Goal: Task Accomplishment & Management: Complete application form

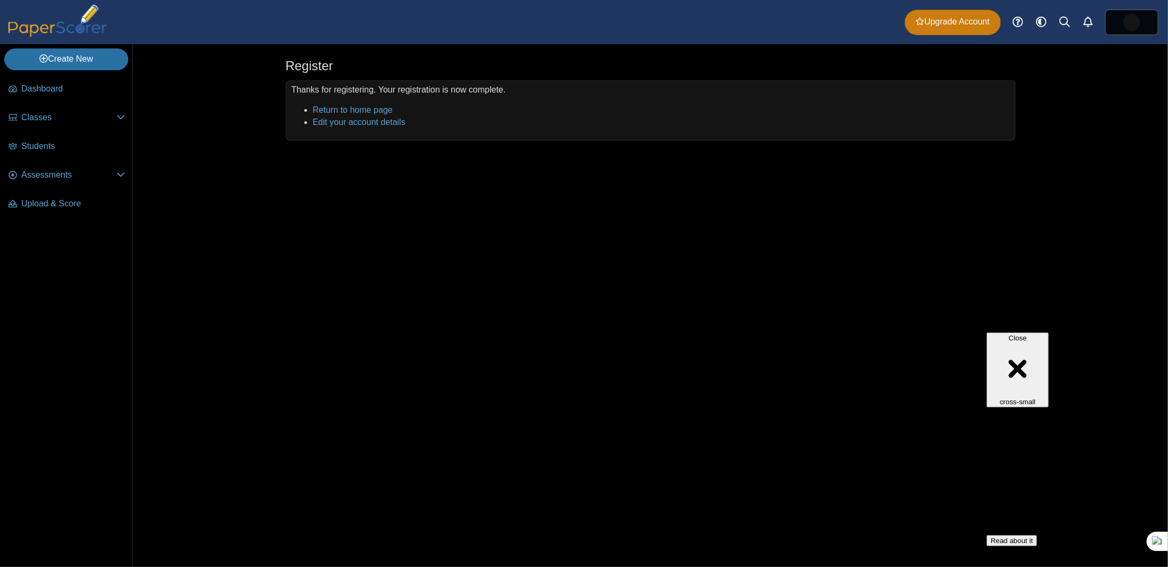
click at [932, 21] on span "Upgrade Account" at bounding box center [953, 22] width 74 height 12
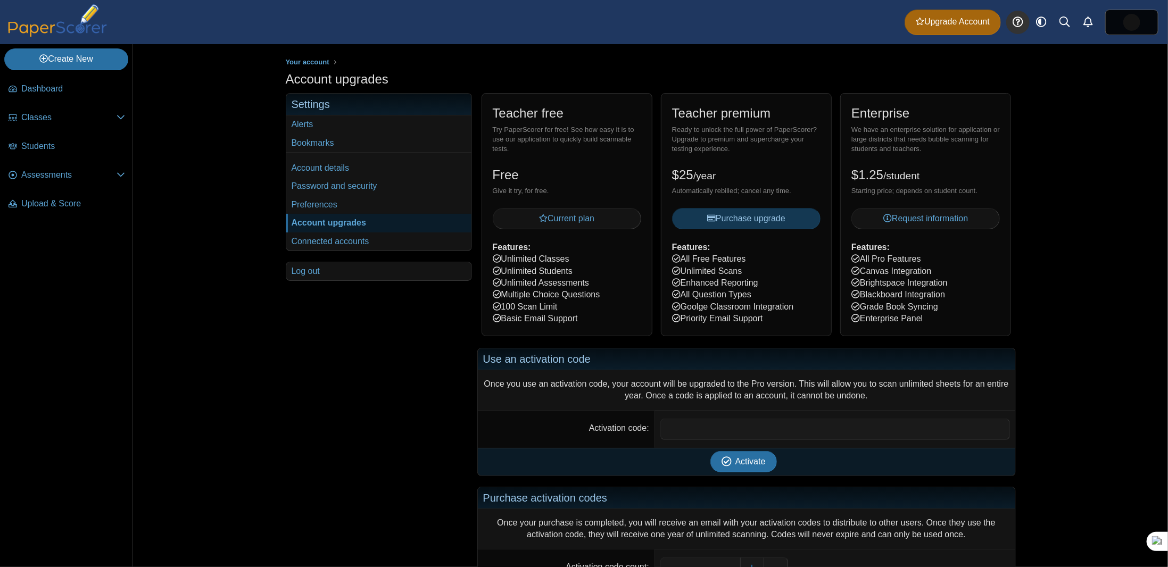
drag, startPoint x: 1059, startPoint y: 99, endPoint x: 1024, endPoint y: 31, distance: 76.6
click at [1059, 98] on div "Your account Account upgrades" at bounding box center [650, 305] width 1035 height 523
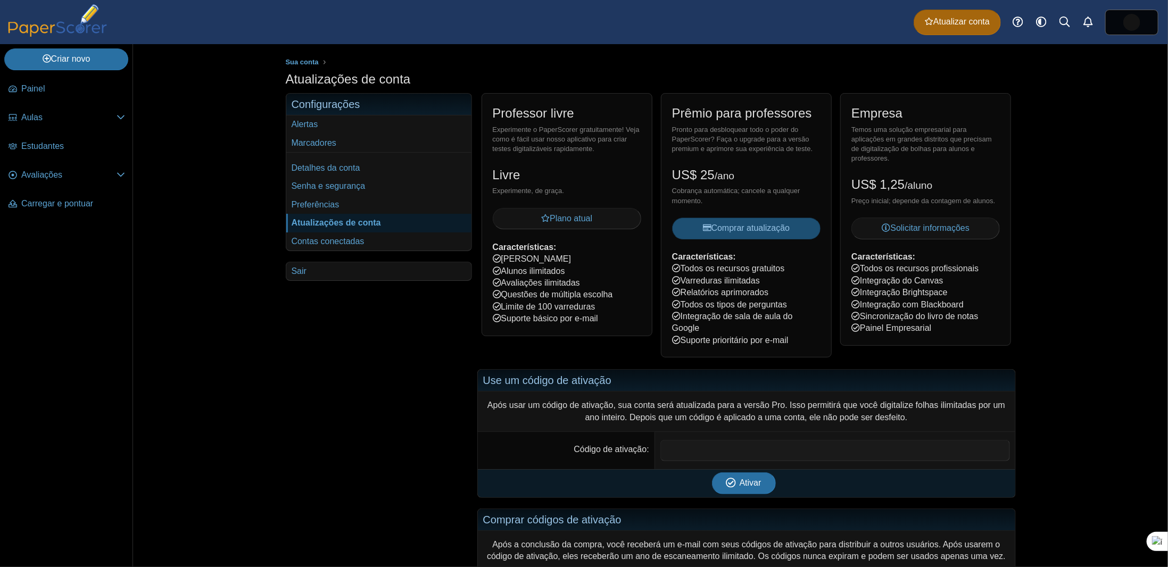
click at [705, 233] on button "Comprar atualização" at bounding box center [746, 228] width 148 height 21
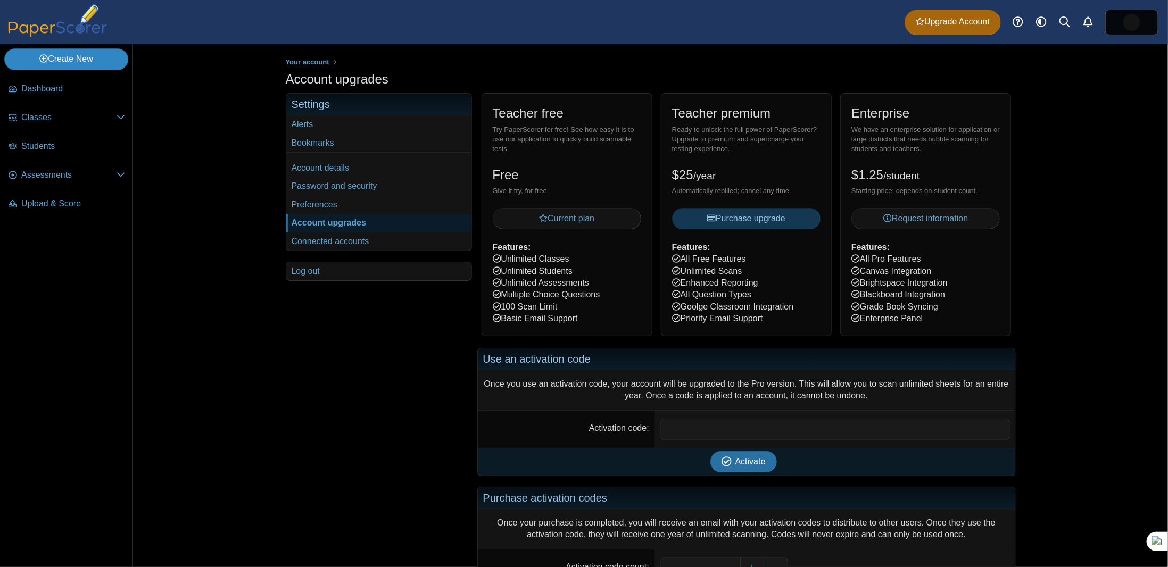
click at [64, 60] on link "Create New" at bounding box center [66, 58] width 124 height 21
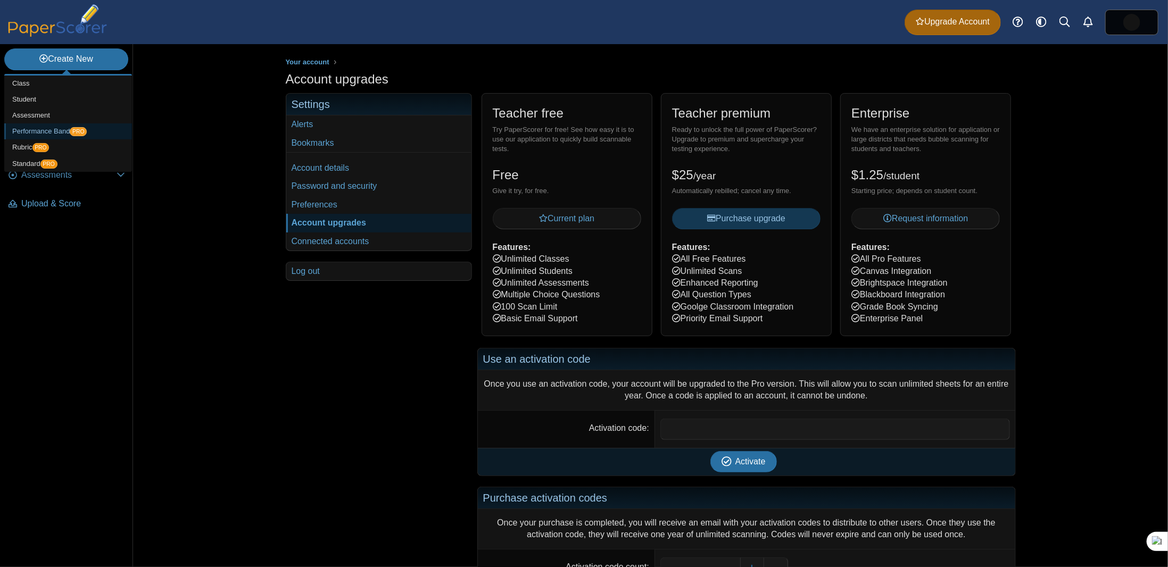
click at [49, 135] on link "Performance Band PRO" at bounding box center [68, 131] width 128 height 16
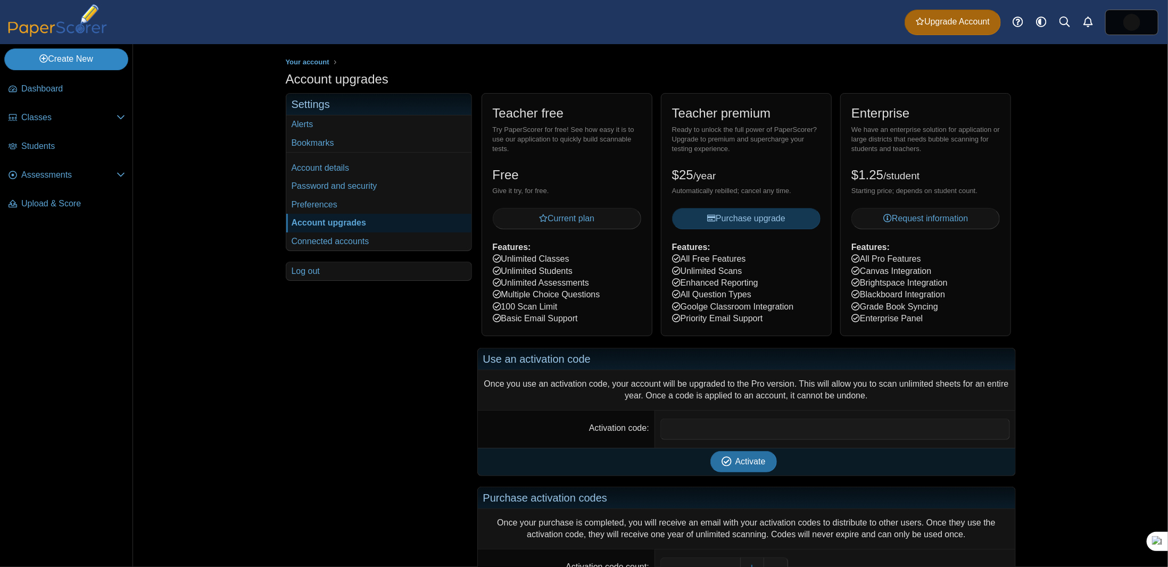
click at [49, 61] on link "Create New" at bounding box center [66, 58] width 124 height 21
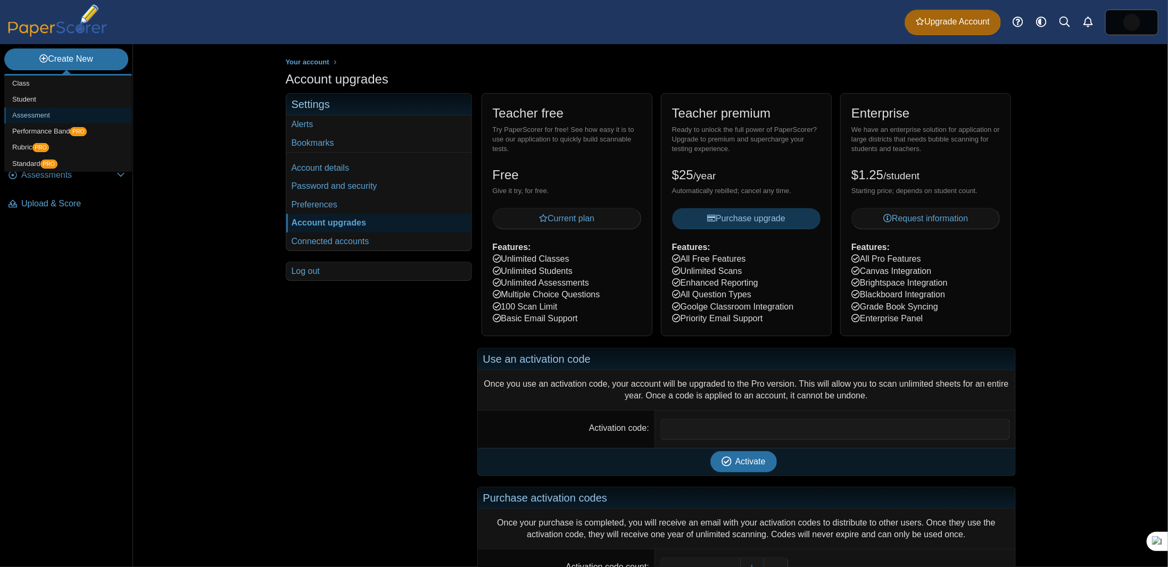
click at [35, 117] on link "Assessment" at bounding box center [68, 115] width 128 height 16
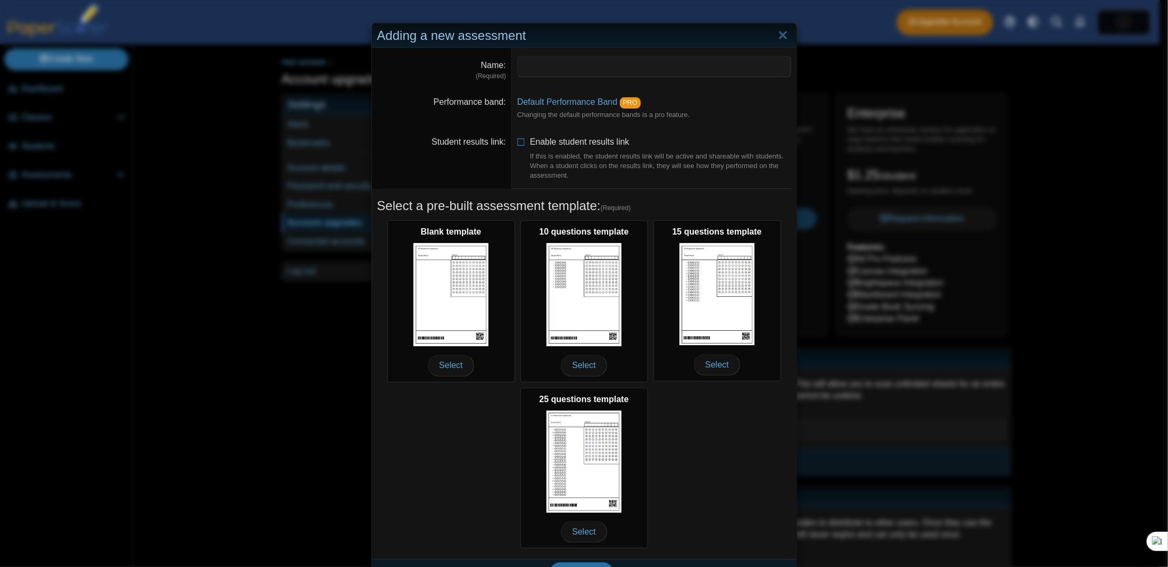
click at [581, 65] on input "Name" at bounding box center [654, 66] width 274 height 21
type input "**********"
click at [517, 139] on icon at bounding box center [521, 139] width 9 height 7
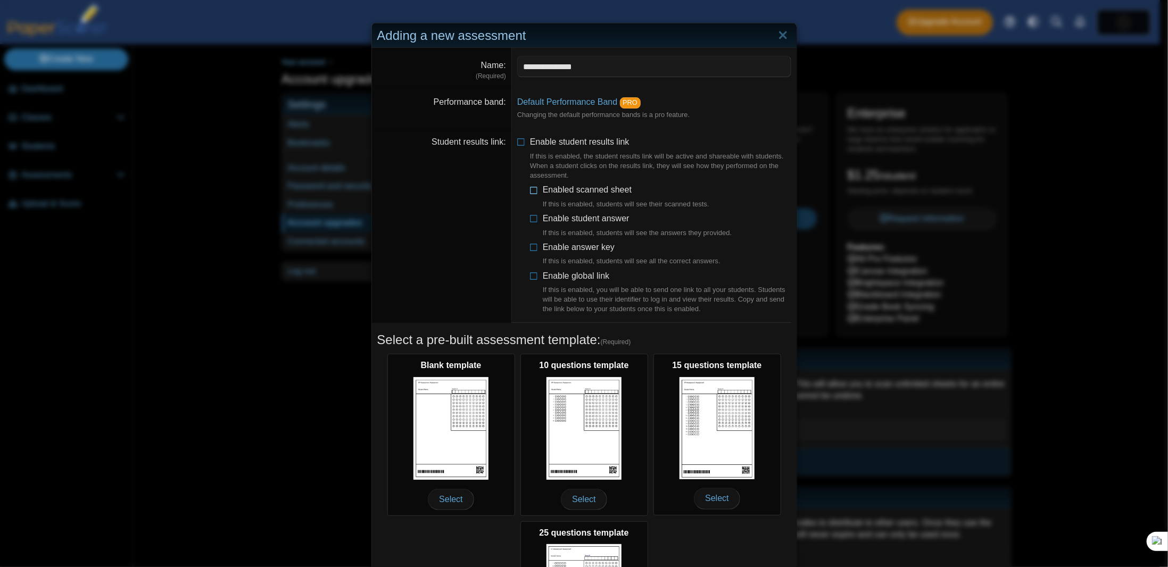
click at [530, 186] on icon at bounding box center [534, 187] width 9 height 7
click at [530, 192] on icon at bounding box center [534, 187] width 9 height 7
click at [517, 143] on icon at bounding box center [521, 139] width 9 height 7
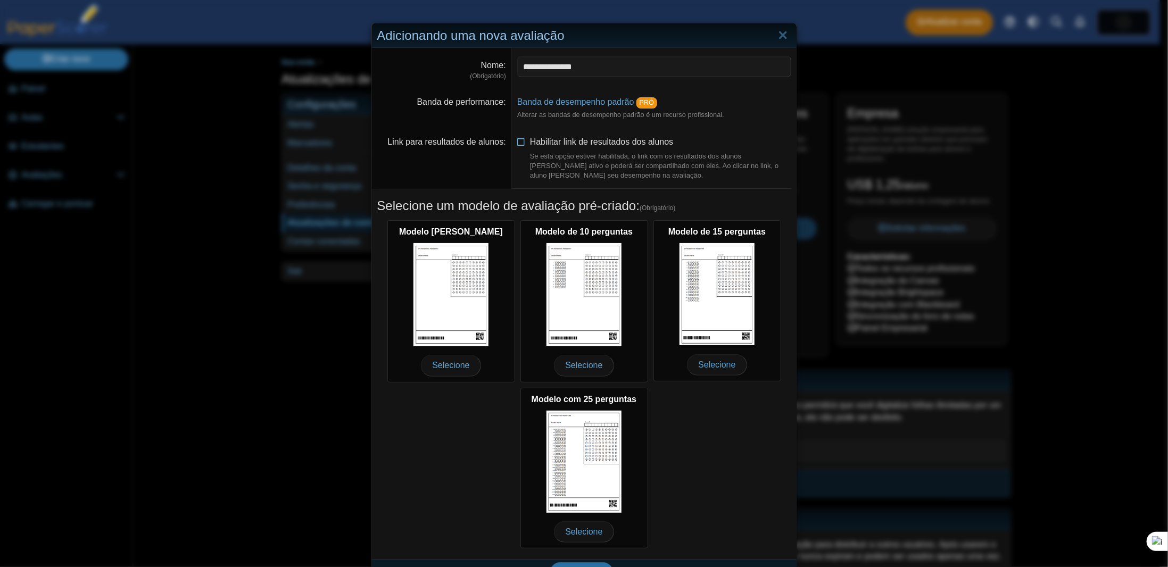
click at [517, 140] on icon at bounding box center [521, 139] width 9 height 7
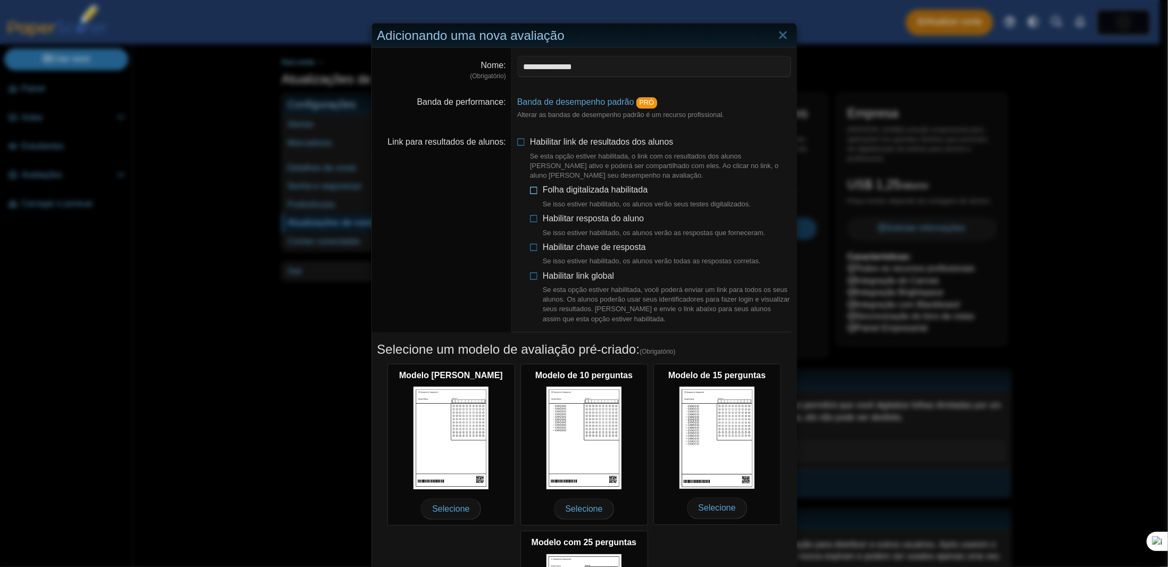
click at [530, 185] on icon at bounding box center [534, 187] width 9 height 7
click at [530, 217] on icon at bounding box center [534, 216] width 9 height 7
click at [530, 242] on icon at bounding box center [534, 245] width 9 height 7
click at [530, 279] on li "Habilitar link global Se esta opção estiver habilitada, você poderá enviar um l…" at bounding box center [660, 297] width 261 height 54
click at [525, 275] on li "Habilitar link de resultados dos alunos Se esta opção estiver habilitada, o lin…" at bounding box center [654, 230] width 274 height 188
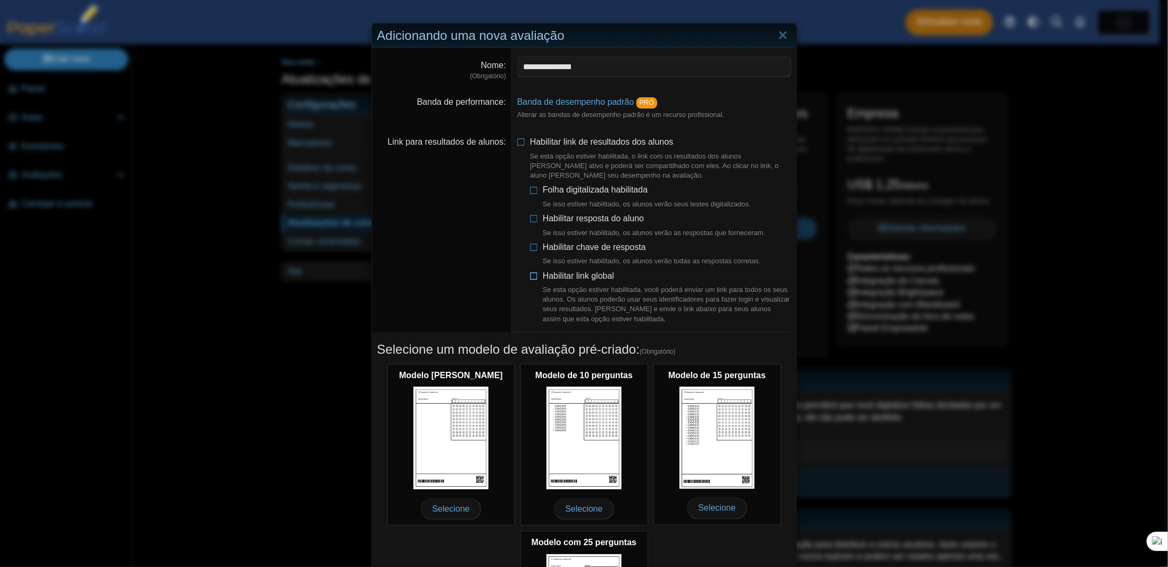
click at [533, 270] on icon at bounding box center [534, 273] width 9 height 7
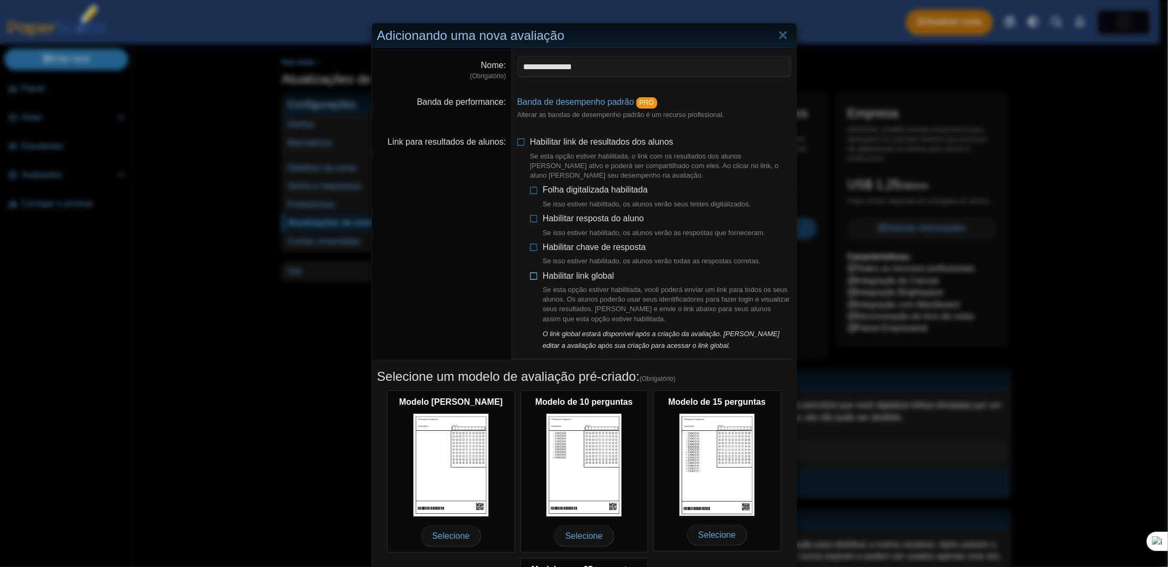
click at [531, 274] on icon at bounding box center [534, 273] width 9 height 7
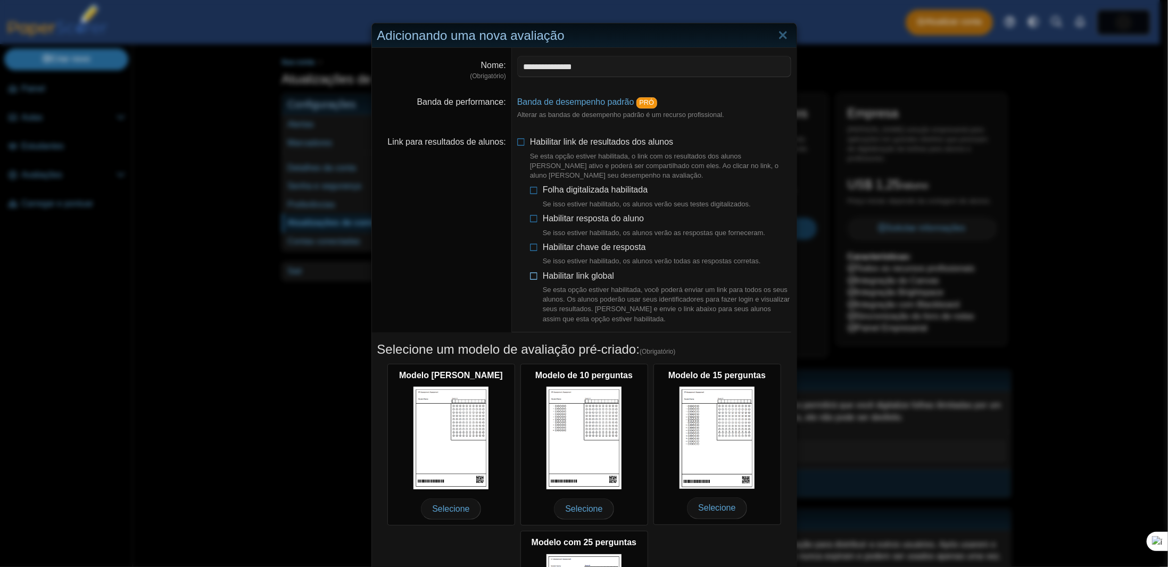
click at [531, 274] on icon at bounding box center [534, 273] width 9 height 7
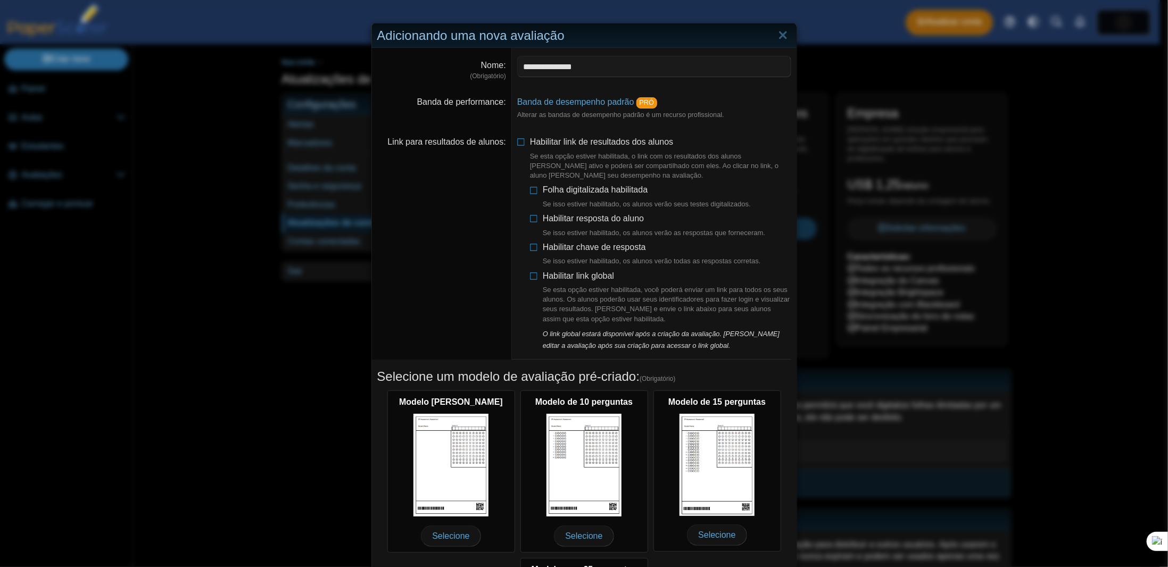
scroll to position [192, 0]
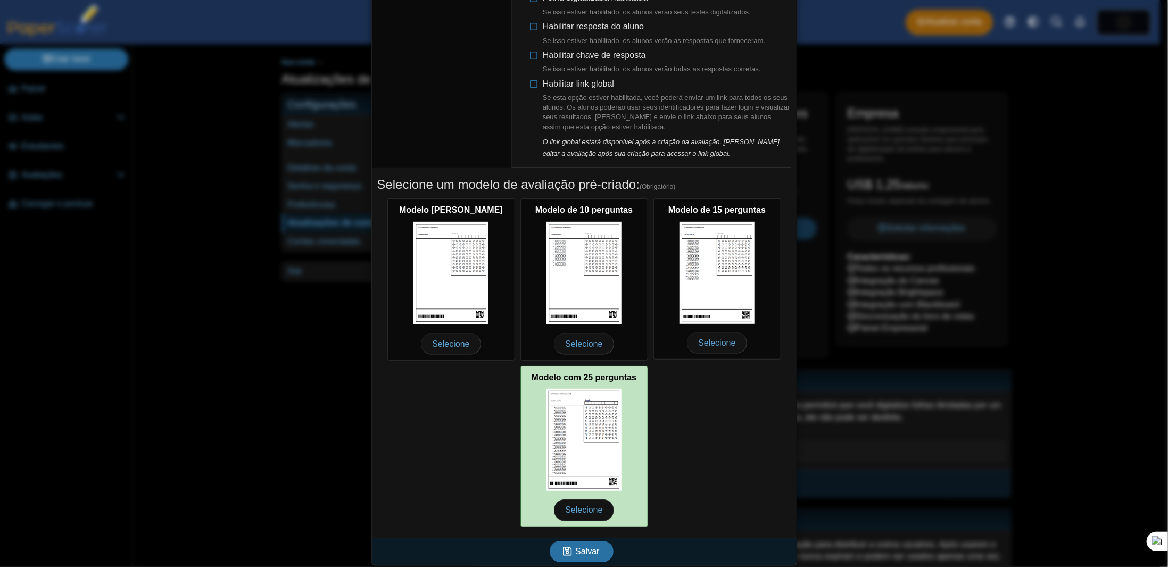
click at [571, 410] on img at bounding box center [584, 440] width 76 height 102
click at [569, 507] on font "Selecione" at bounding box center [583, 509] width 37 height 9
click at [579, 509] on font "Selecione" at bounding box center [583, 509] width 37 height 9
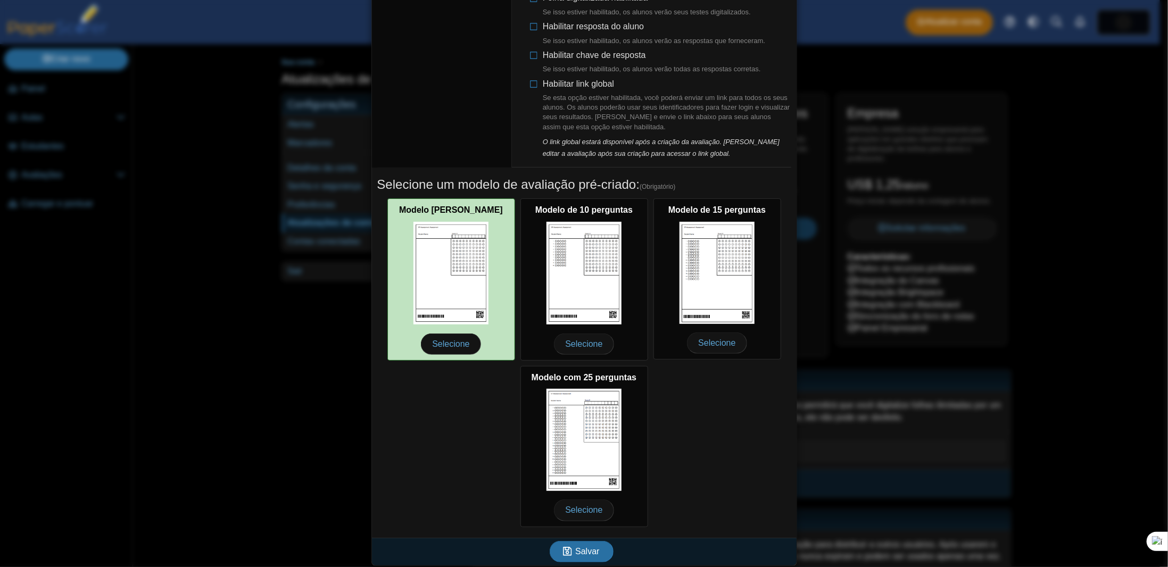
click at [458, 283] on img at bounding box center [451, 273] width 76 height 103
click at [454, 344] on font "Selecione" at bounding box center [450, 343] width 37 height 9
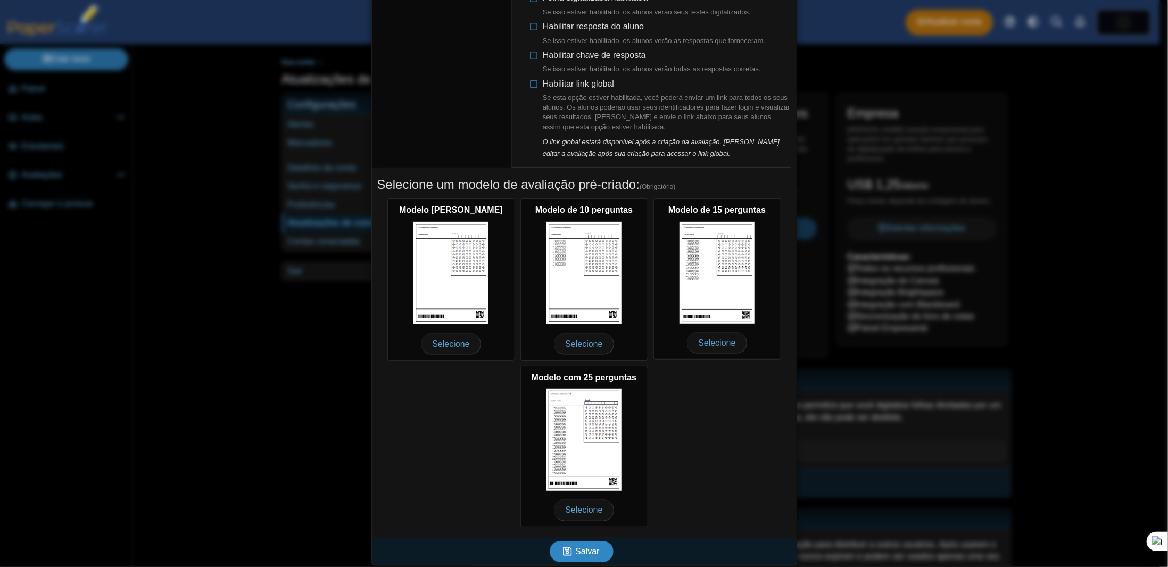
click at [570, 553] on icon "submit" at bounding box center [569, 552] width 12 height 12
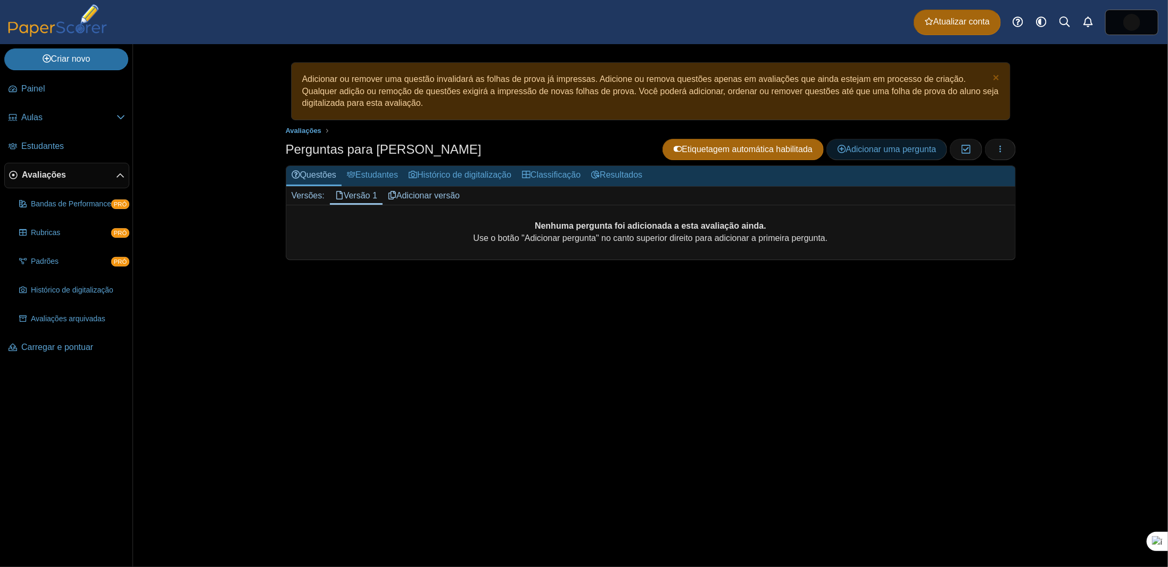
click at [881, 142] on link "Adicionar uma pergunta" at bounding box center [886, 149] width 121 height 21
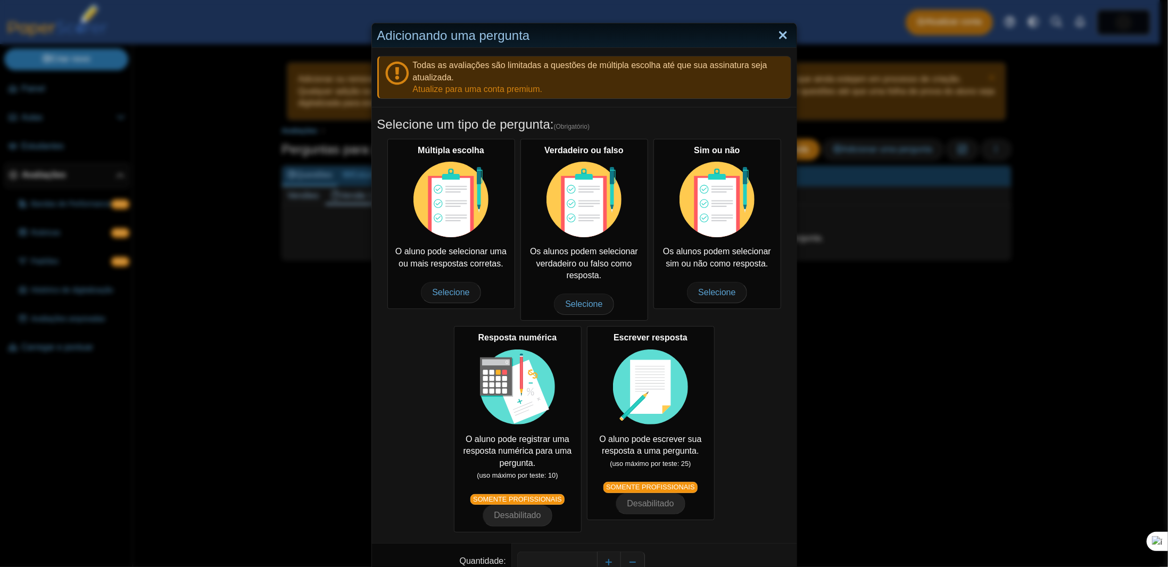
click at [779, 32] on link "Fechar" at bounding box center [783, 36] width 16 height 18
